Goal: Task Accomplishment & Management: Manage account settings

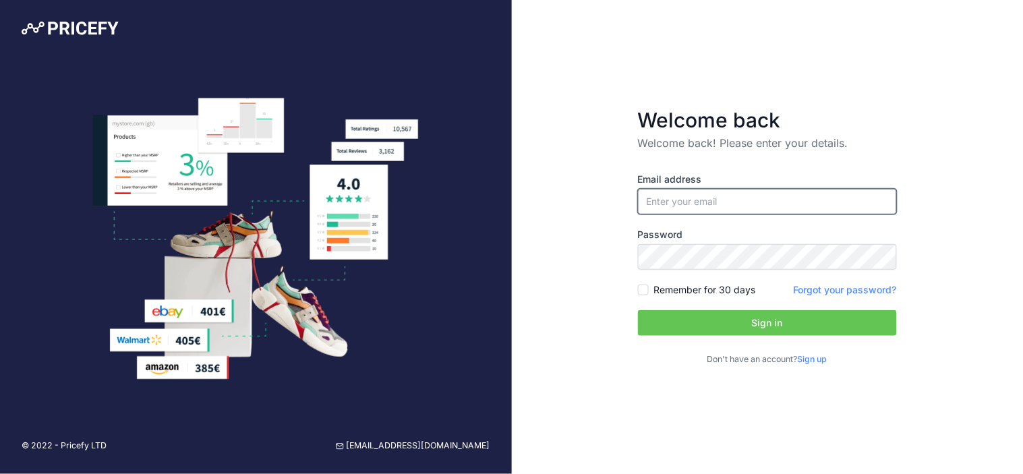
click at [689, 203] on input "email" at bounding box center [767, 202] width 259 height 26
type input "[EMAIL_ADDRESS][DOMAIN_NAME]"
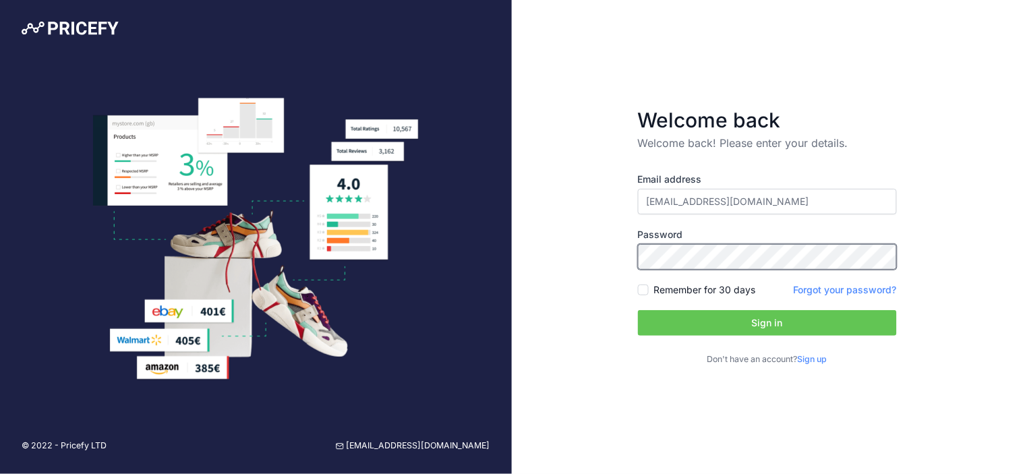
click at [638, 310] on button "Sign in" at bounding box center [767, 323] width 259 height 26
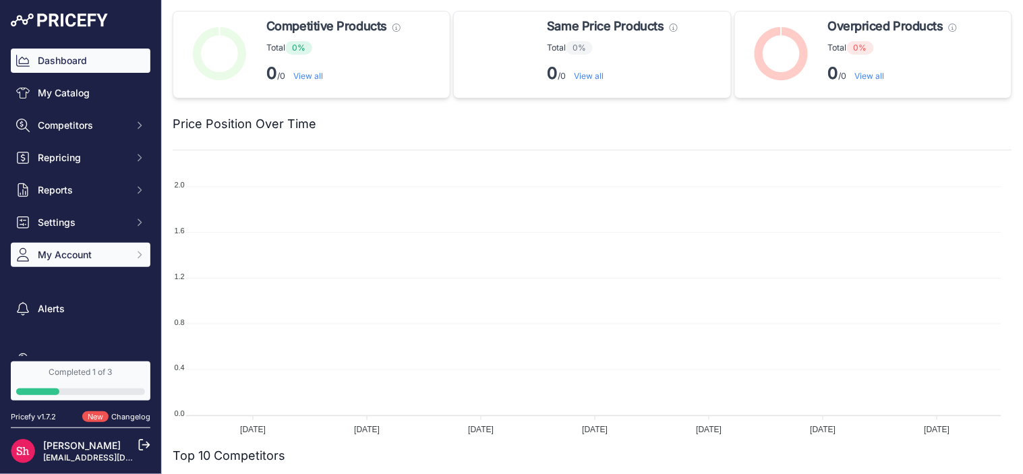
click at [95, 258] on span "My Account" at bounding box center [82, 254] width 88 height 13
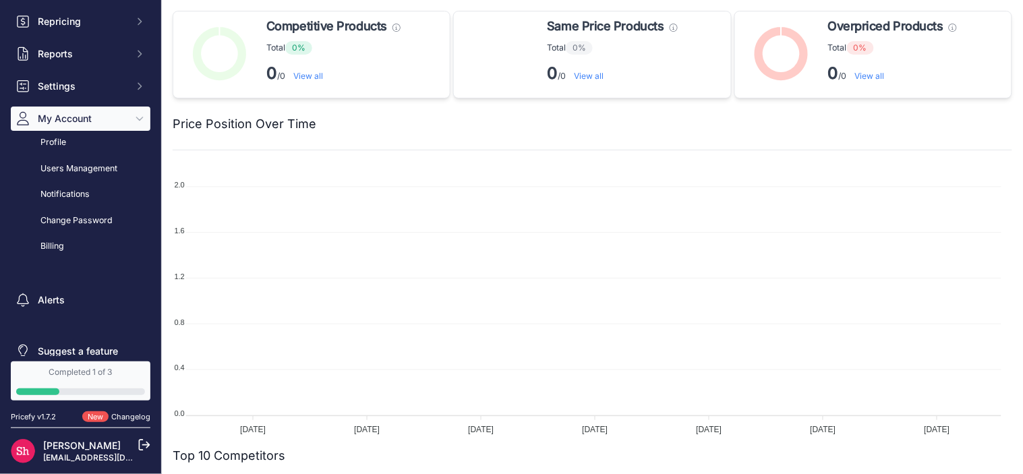
scroll to position [150, 0]
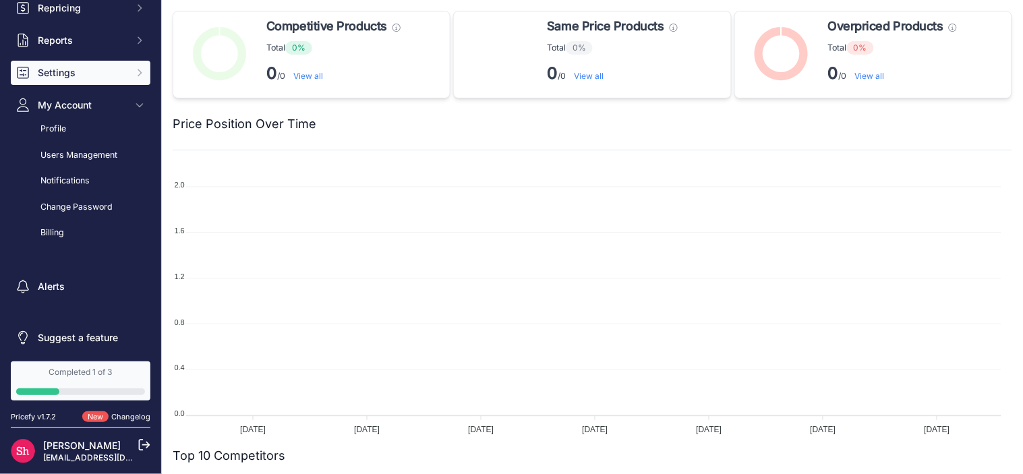
click at [78, 80] on button "Settings" at bounding box center [81, 73] width 140 height 24
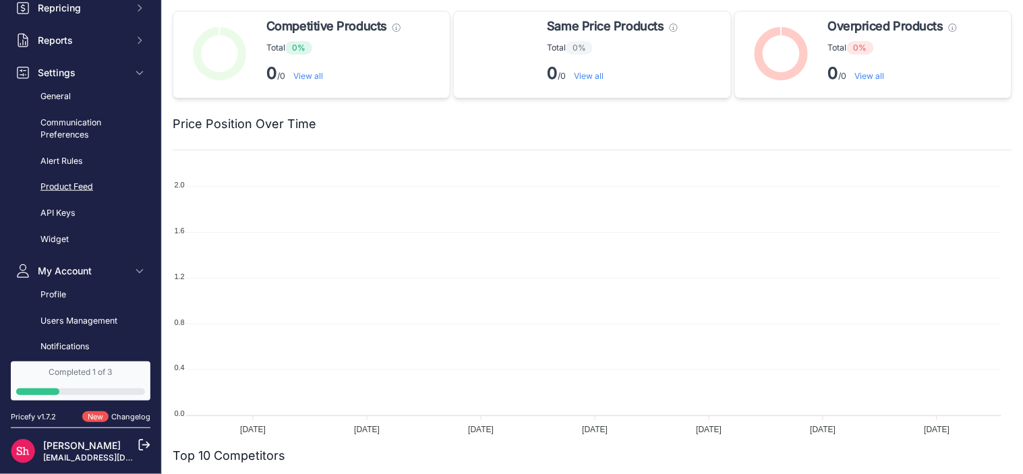
click at [65, 192] on link "Product Feed" at bounding box center [81, 187] width 140 height 24
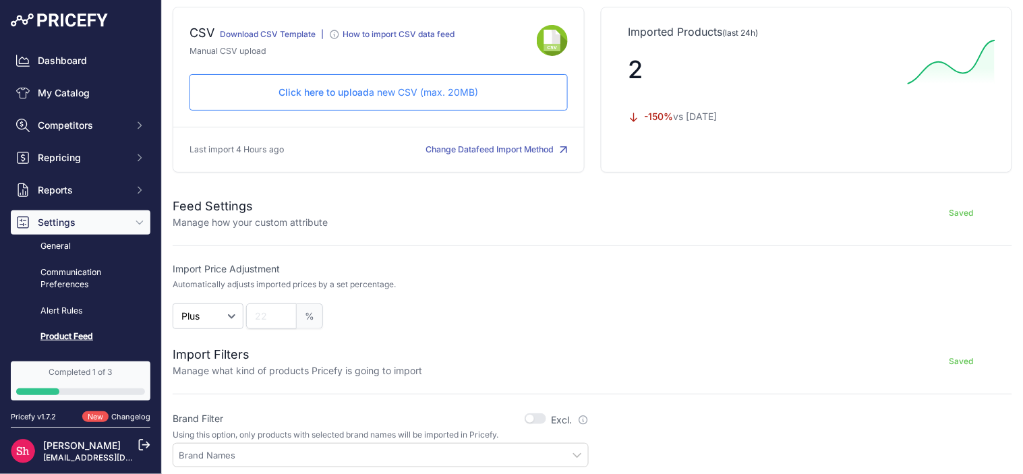
scroll to position [150, 0]
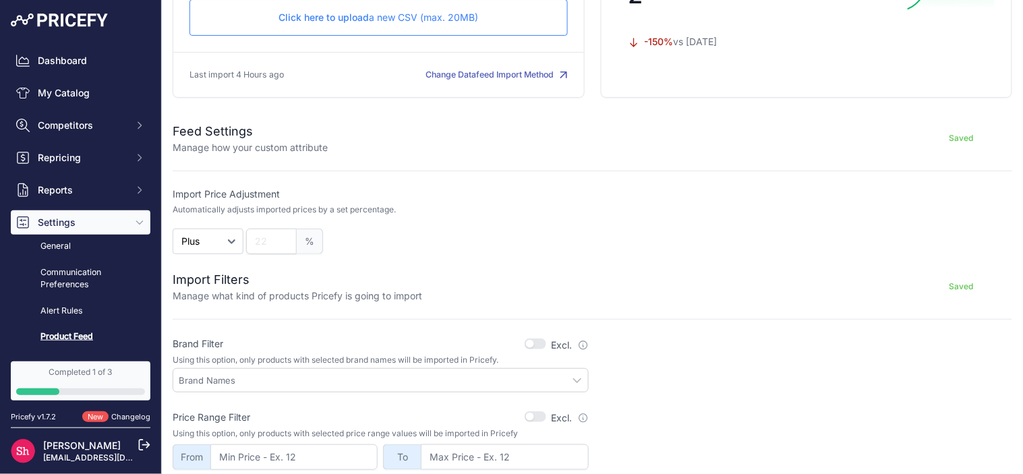
click at [265, 224] on div "Import Price Adjustment Automatically adjusts imported prices by a set percenta…" at bounding box center [381, 220] width 416 height 67
click at [264, 230] on input "number" at bounding box center [271, 242] width 51 height 26
type input "1"
type input "0"
click at [351, 220] on div "Import Price Adjustment Automatically adjusts imported prices by a set percenta…" at bounding box center [381, 220] width 416 height 67
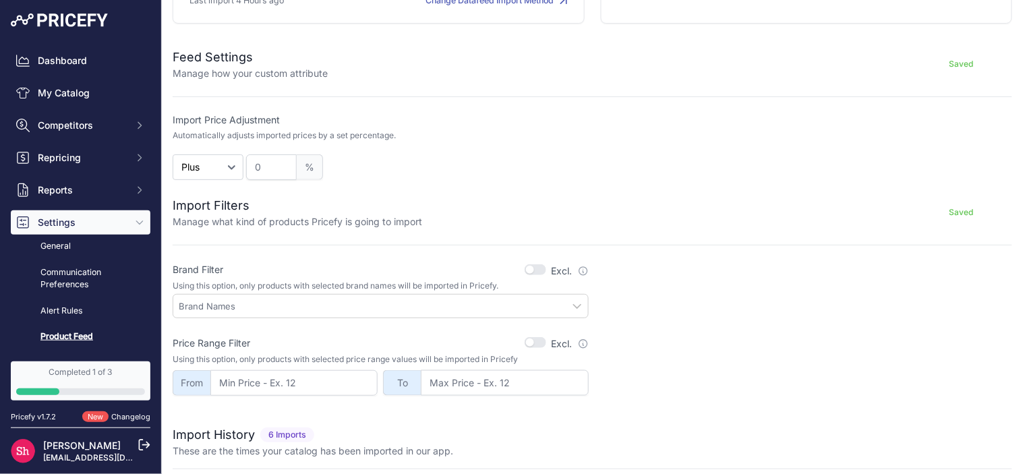
scroll to position [224, 0]
click at [358, 308] on input "text" at bounding box center [383, 305] width 409 height 12
type input "g"
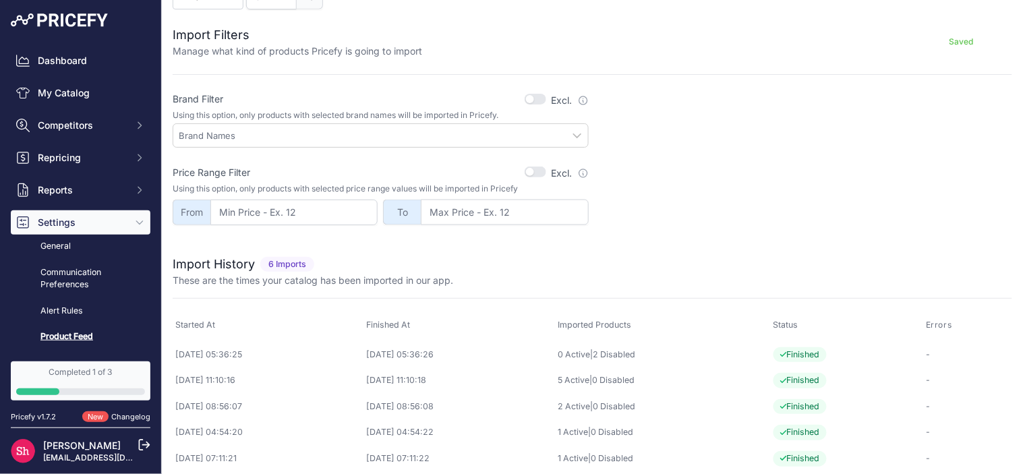
scroll to position [430, 0]
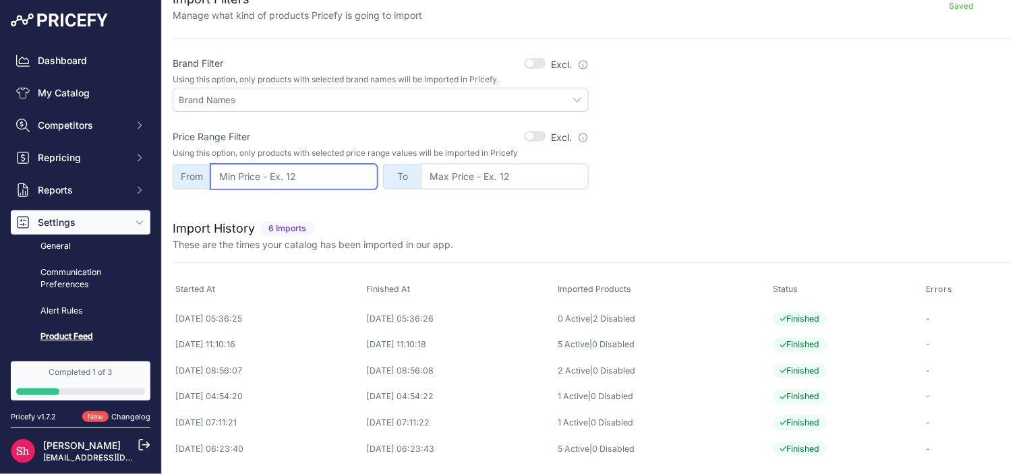
click at [293, 164] on input "number" at bounding box center [293, 177] width 167 height 26
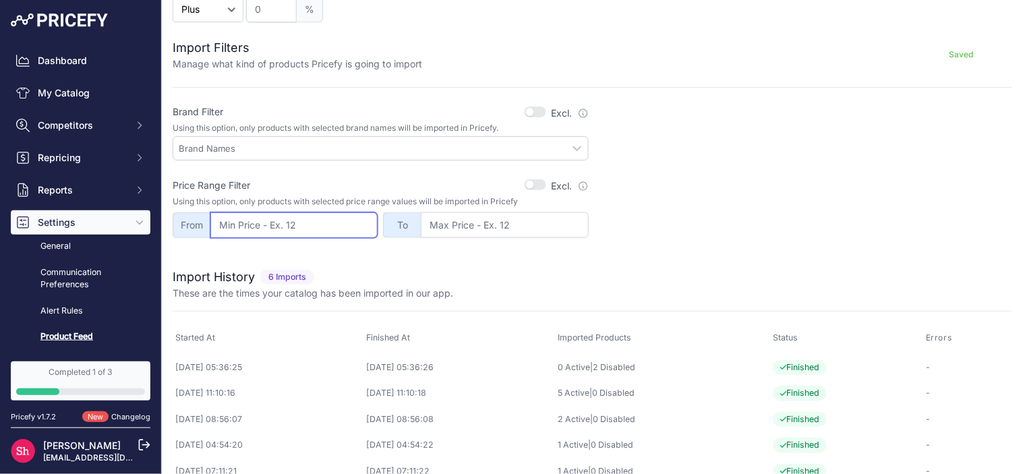
scroll to position [355, 0]
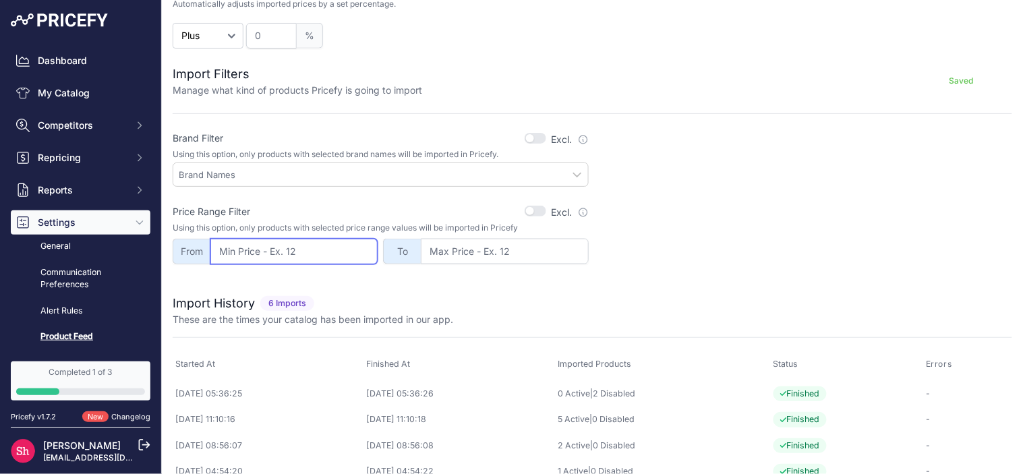
click at [287, 164] on div at bounding box center [381, 174] width 416 height 24
click at [271, 173] on input "text" at bounding box center [383, 175] width 409 height 12
type input "n"
type input "p"
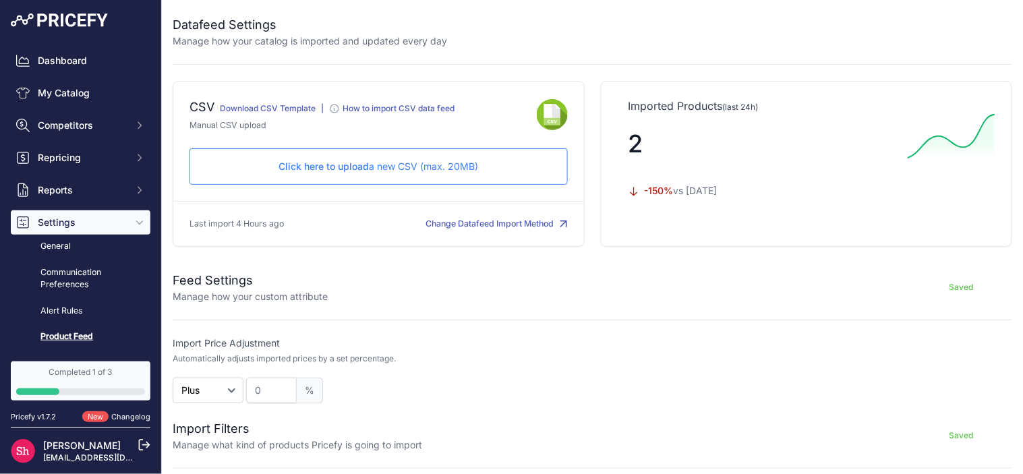
scroll to position [0, 0]
click at [388, 162] on p "Click here to upload a new CSV (max. 20MB)" at bounding box center [378, 166] width 355 height 13
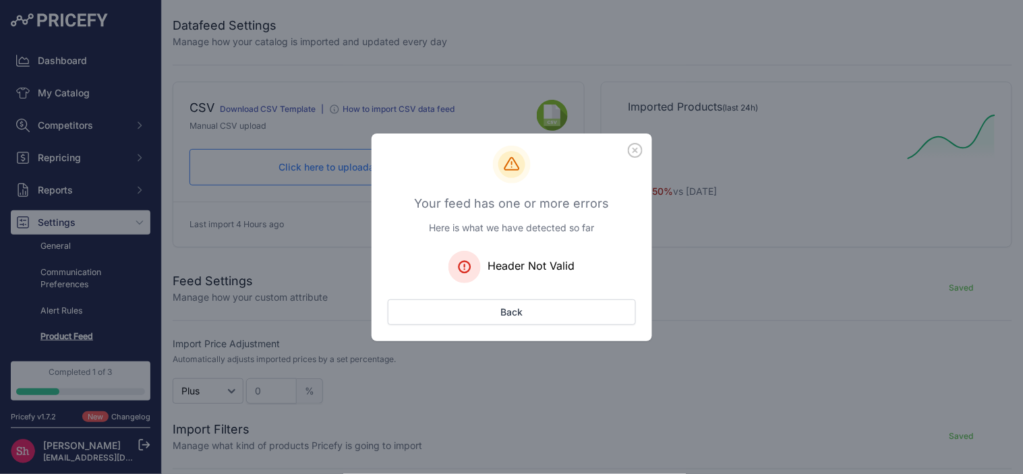
click at [638, 150] on icon "button" at bounding box center [635, 150] width 15 height 15
click at [639, 152] on icon "button" at bounding box center [635, 150] width 15 height 15
click at [601, 322] on button "Back" at bounding box center [512, 312] width 248 height 26
click at [632, 155] on icon "button" at bounding box center [635, 150] width 15 height 15
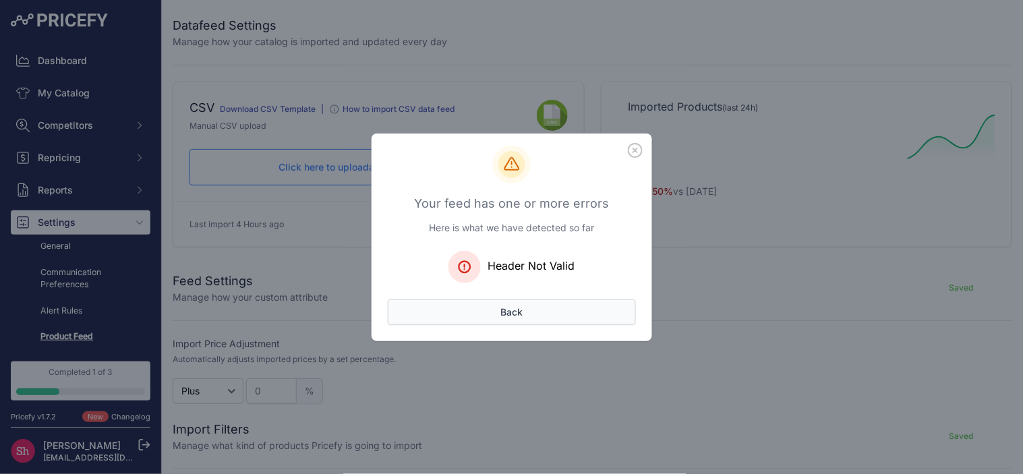
click at [568, 311] on button "Back" at bounding box center [512, 312] width 248 height 26
click at [634, 146] on icon "button" at bounding box center [635, 150] width 15 height 15
